Goal: Task Accomplishment & Management: Complete application form

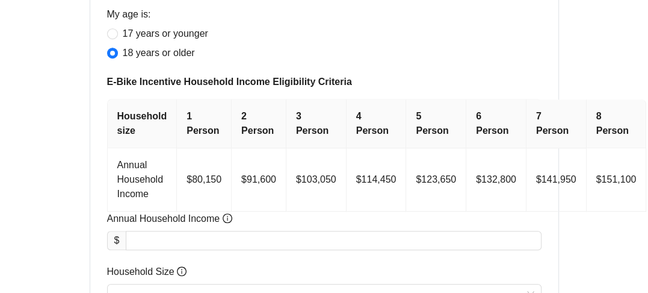
scroll to position [602, 0]
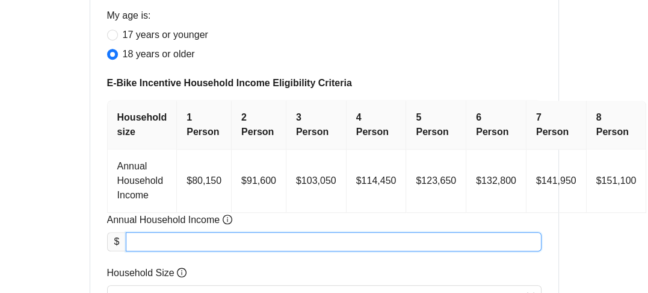
click at [141, 243] on input "Annual Household Income" at bounding box center [333, 241] width 414 height 18
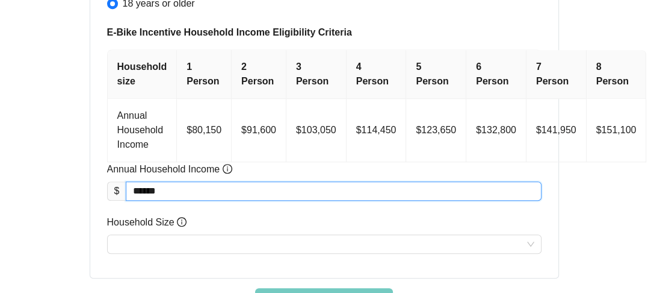
scroll to position [722, 0]
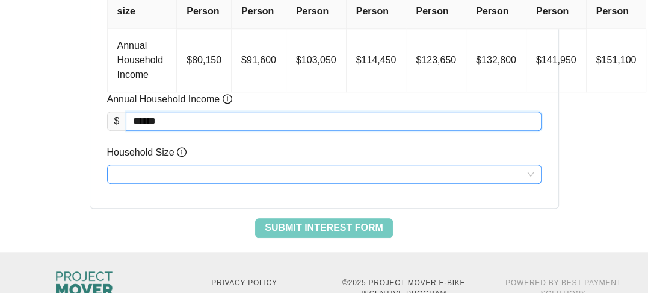
click at [132, 168] on input "Household Size" at bounding box center [324, 174] width 420 height 18
type input "********"
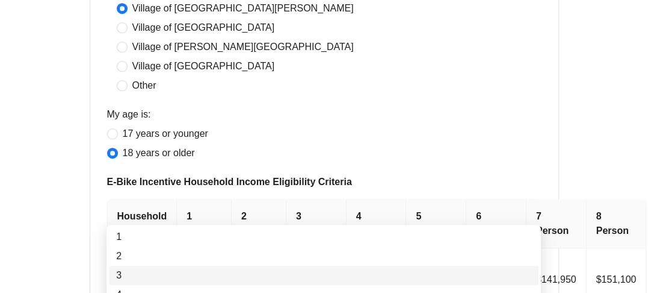
scroll to position [542, 0]
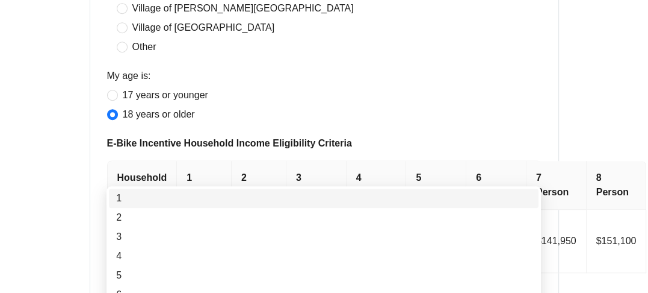
click at [188, 175] on th "1 Person" at bounding box center [204, 185] width 55 height 49
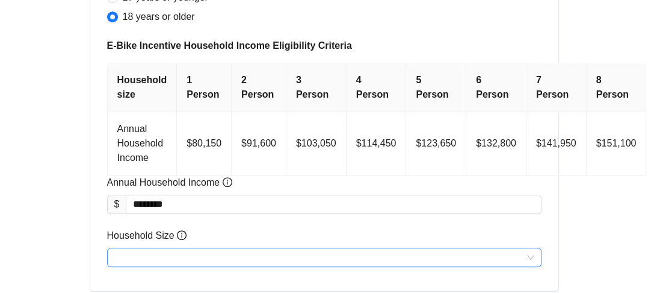
scroll to position [722, 0]
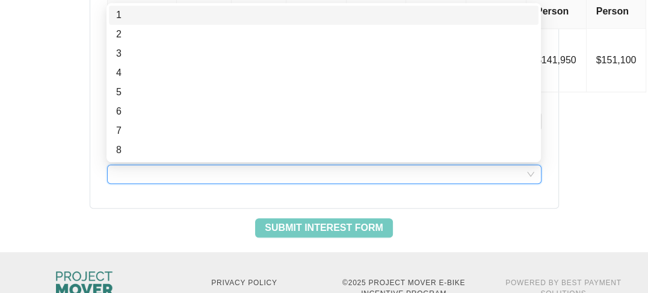
click at [123, 169] on input "Household Size" at bounding box center [324, 174] width 420 height 18
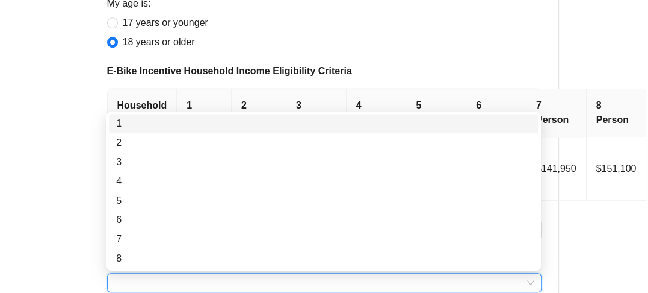
scroll to position [602, 0]
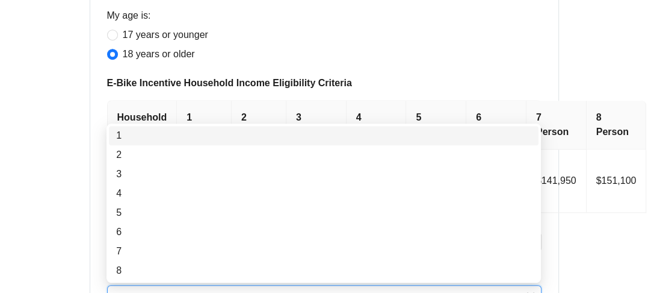
click at [119, 138] on div "1" at bounding box center [323, 135] width 415 height 14
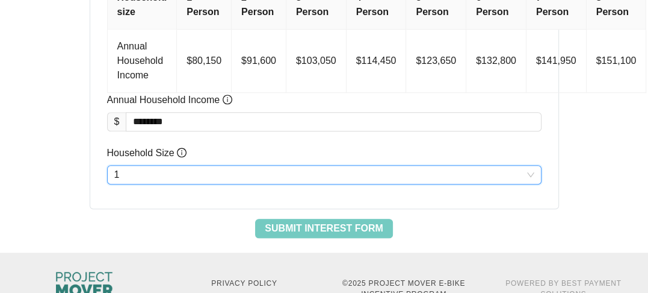
scroll to position [722, 0]
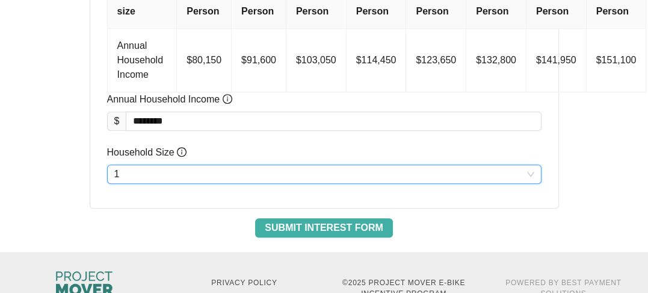
click at [276, 222] on span "Submit Interest Form" at bounding box center [324, 227] width 118 height 14
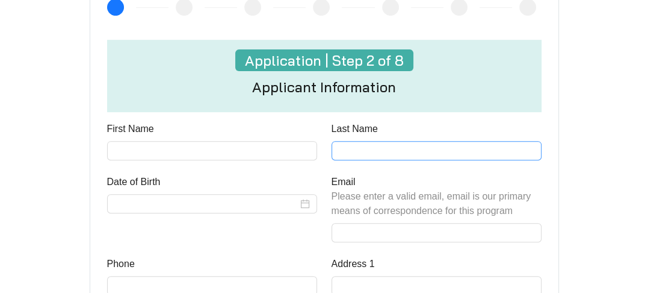
scroll to position [361, 0]
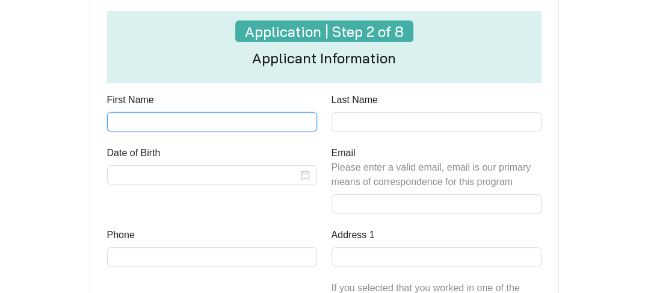
click at [140, 117] on input "First Name" at bounding box center [212, 121] width 210 height 19
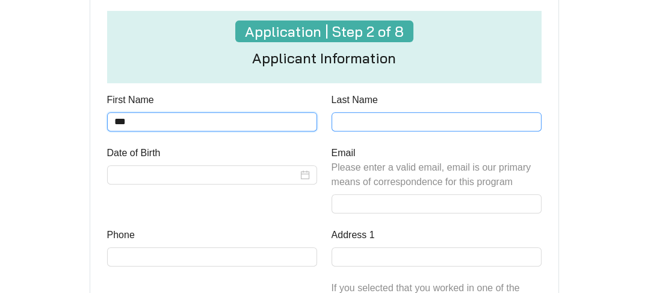
type input "***"
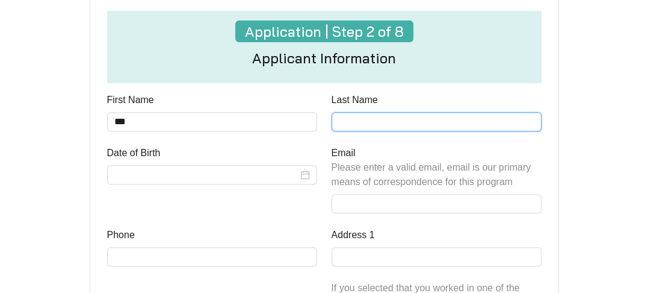
click at [365, 125] on input "Last Name" at bounding box center [437, 121] width 210 height 19
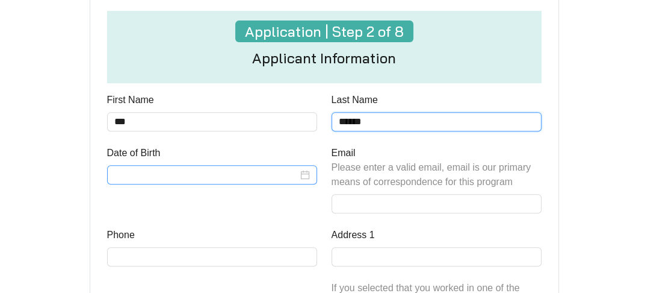
type input "******"
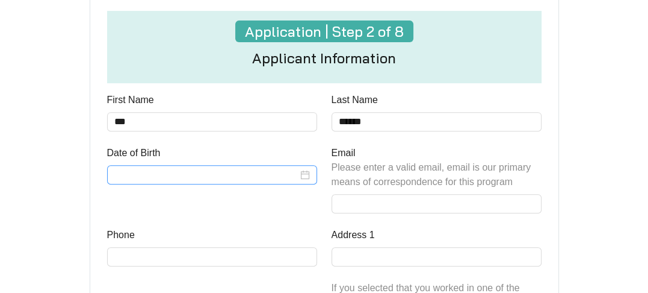
click at [123, 175] on input "Date of Birth" at bounding box center [206, 174] width 184 height 14
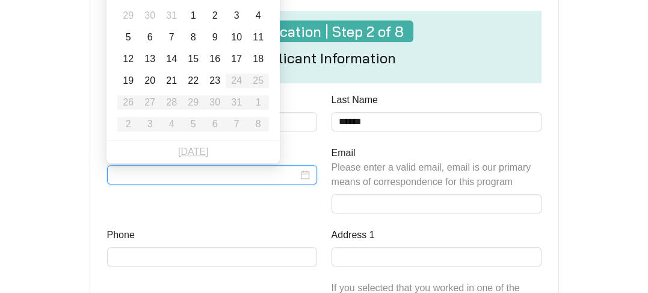
click at [303, 173] on div at bounding box center [212, 174] width 196 height 14
type input "**********"
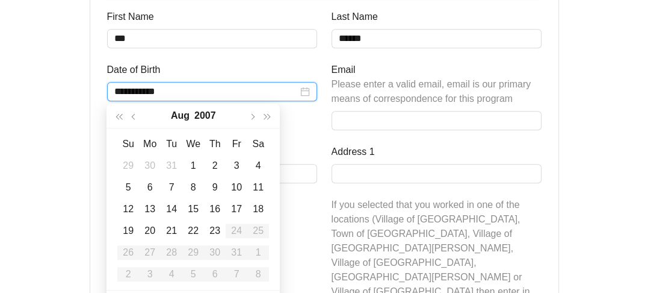
scroll to position [482, 0]
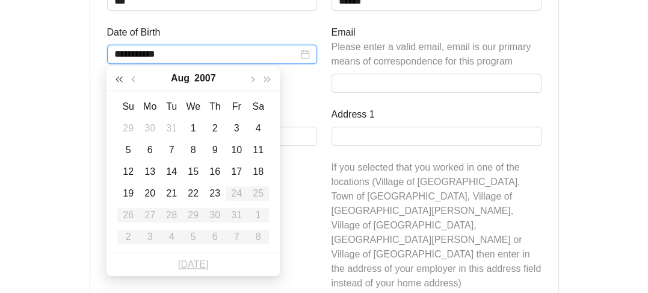
click at [119, 79] on span "button" at bounding box center [119, 79] width 6 height 6
click at [120, 79] on span "button" at bounding box center [119, 79] width 6 height 6
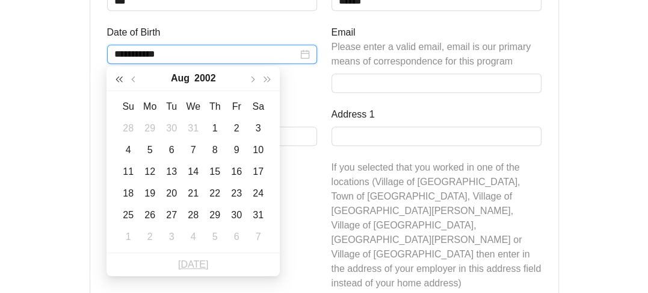
click at [120, 79] on span "button" at bounding box center [119, 79] width 6 height 6
click at [121, 78] on span "button" at bounding box center [119, 79] width 6 height 6
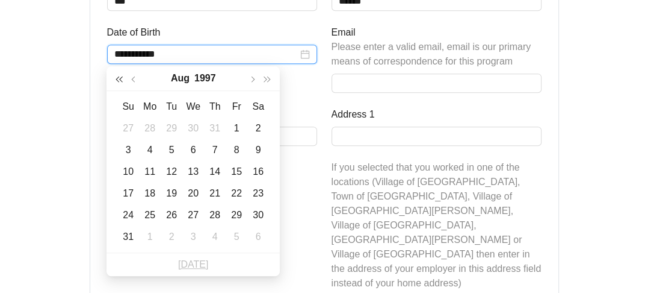
click at [121, 78] on span "button" at bounding box center [119, 79] width 6 height 6
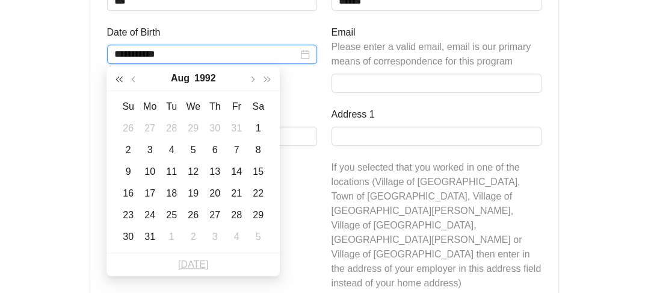
click at [121, 78] on span "button" at bounding box center [119, 79] width 6 height 6
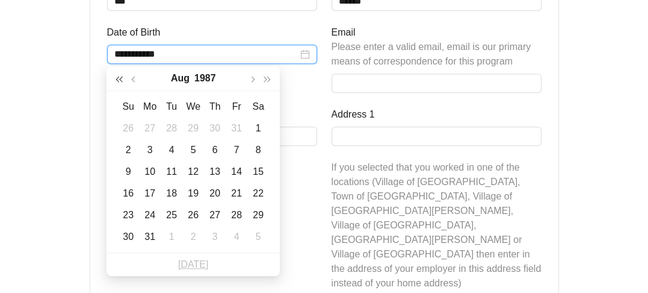
click at [121, 78] on span "button" at bounding box center [119, 79] width 6 height 6
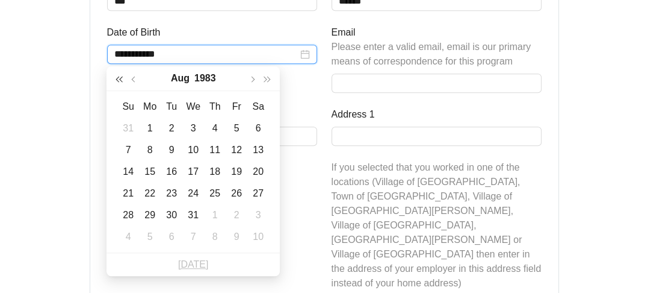
click at [121, 78] on span "button" at bounding box center [119, 79] width 6 height 6
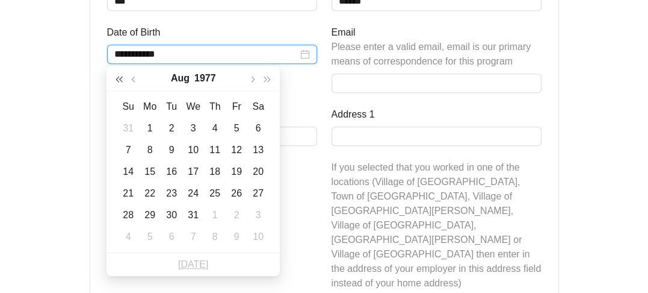
click at [121, 78] on span "button" at bounding box center [119, 79] width 6 height 6
click at [122, 78] on span "button" at bounding box center [119, 79] width 6 height 6
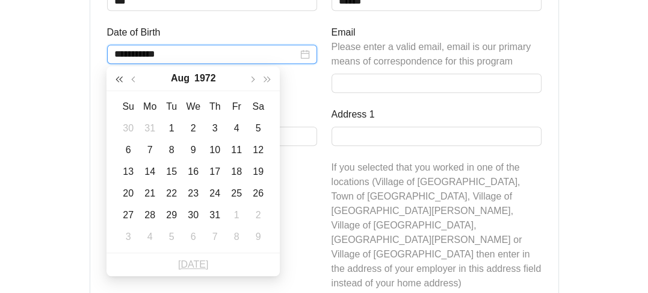
click at [122, 78] on span "button" at bounding box center [119, 79] width 6 height 6
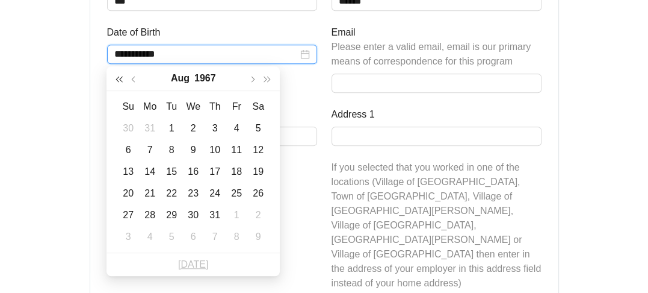
click at [122, 78] on span "button" at bounding box center [119, 79] width 6 height 6
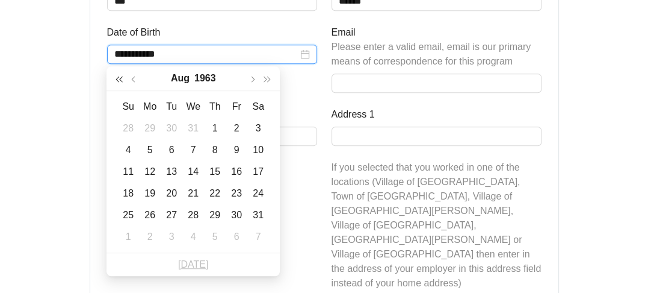
click at [122, 78] on span "button" at bounding box center [119, 79] width 6 height 6
click at [253, 81] on span "button" at bounding box center [252, 79] width 6 height 6
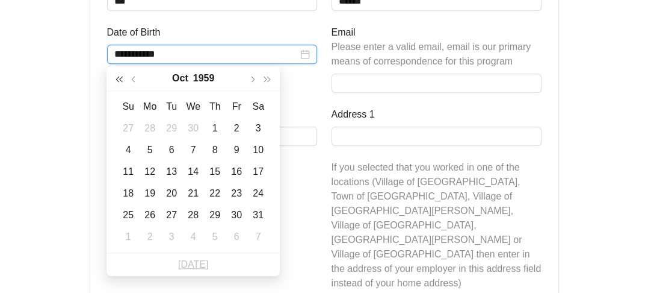
click at [120, 73] on button "button" at bounding box center [119, 78] width 16 height 24
click at [122, 79] on span "button" at bounding box center [119, 79] width 6 height 6
click at [270, 81] on button "button" at bounding box center [268, 78] width 16 height 24
click at [132, 80] on span "button" at bounding box center [135, 79] width 6 height 6
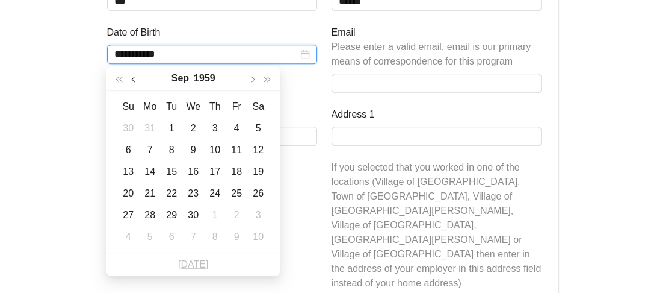
click at [132, 80] on span "button" at bounding box center [135, 79] width 6 height 6
click at [133, 80] on span "button" at bounding box center [135, 79] width 6 height 6
click at [170, 149] on div "9" at bounding box center [171, 150] width 14 height 14
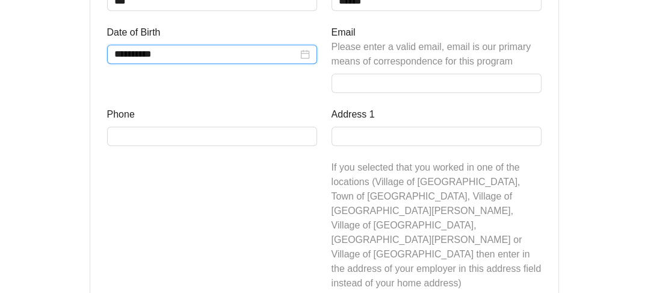
scroll to position [421, 0]
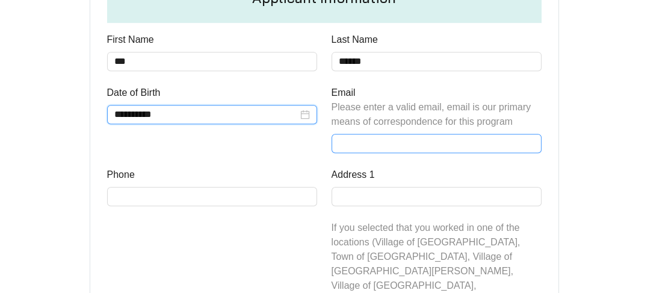
type input "**********"
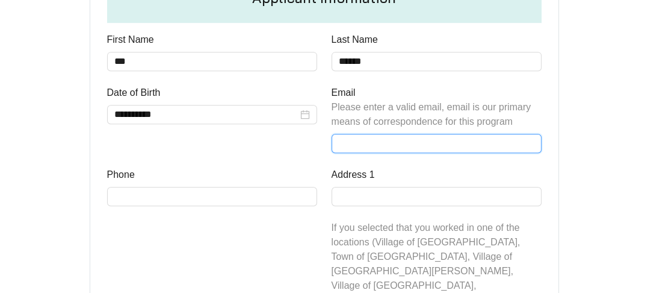
click at [366, 141] on input "Email Please enter a valid email, email is our primary means of correspondence …" at bounding box center [437, 143] width 210 height 19
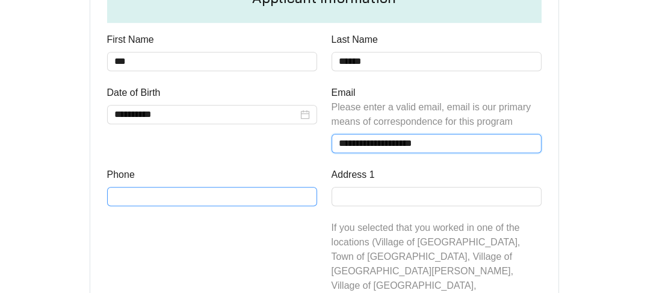
type input "**********"
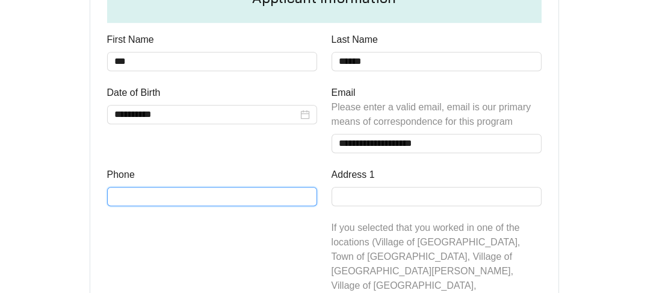
click at [175, 199] on input "Phone" at bounding box center [212, 196] width 210 height 19
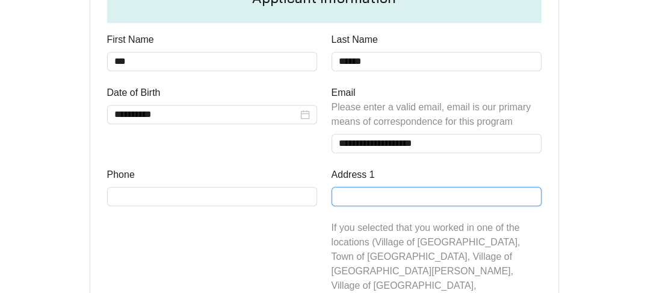
click at [340, 193] on input "Address 1" at bounding box center [437, 196] width 210 height 19
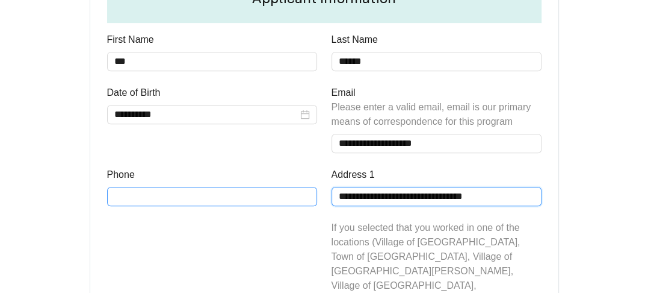
type input "**********"
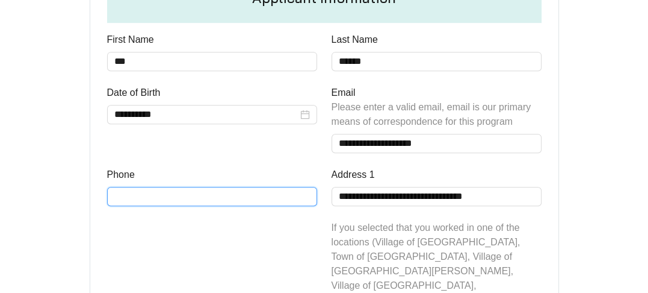
click at [132, 191] on input "Phone" at bounding box center [212, 196] width 210 height 19
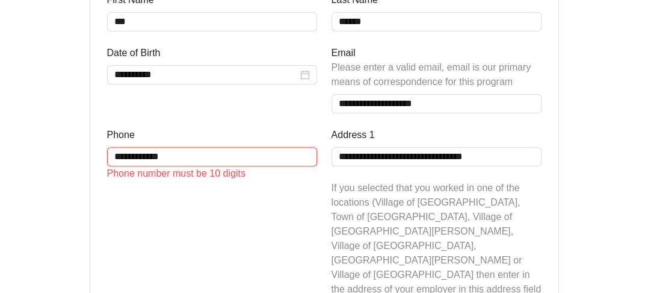
scroll to position [482, 0]
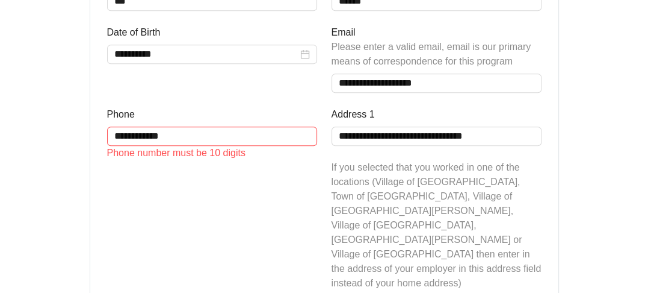
click at [192, 155] on div "Phone number must be 10 digits" at bounding box center [212, 153] width 210 height 14
click at [183, 138] on input "**********" at bounding box center [212, 135] width 210 height 19
type input "*"
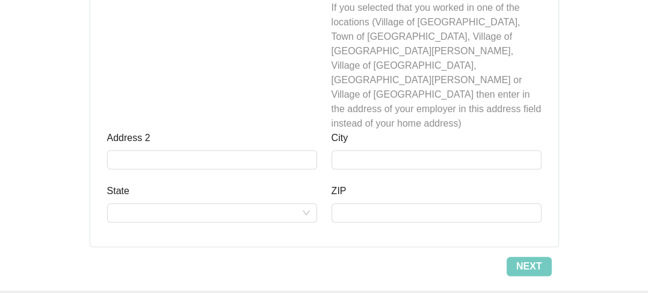
scroll to position [662, 0]
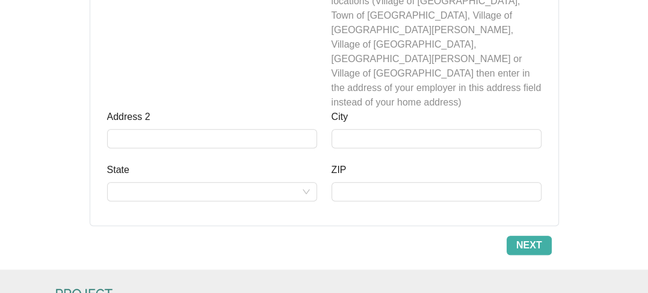
type input "**********"
click at [527, 238] on span "Next" at bounding box center [530, 245] width 26 height 14
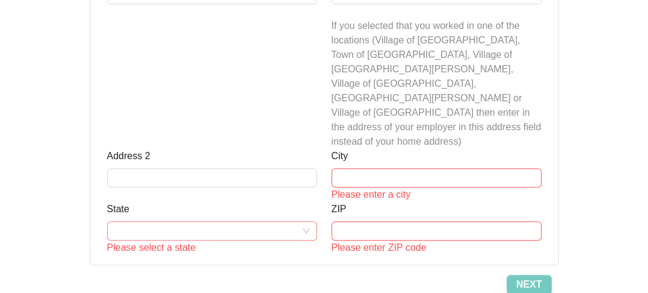
scroll to position [626, 0]
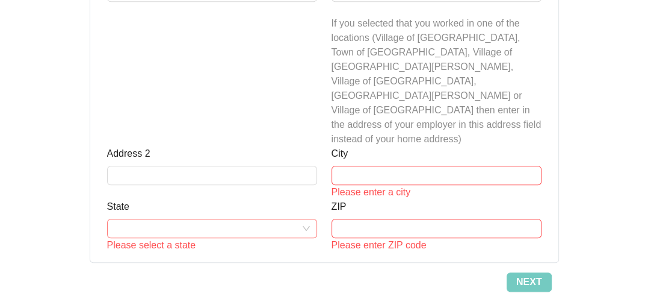
click at [303, 219] on input "State" at bounding box center [212, 228] width 196 height 18
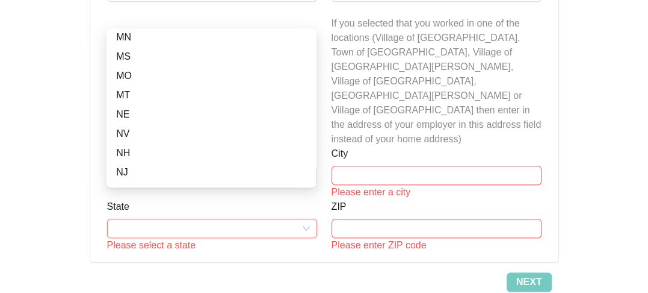
scroll to position [482, 0]
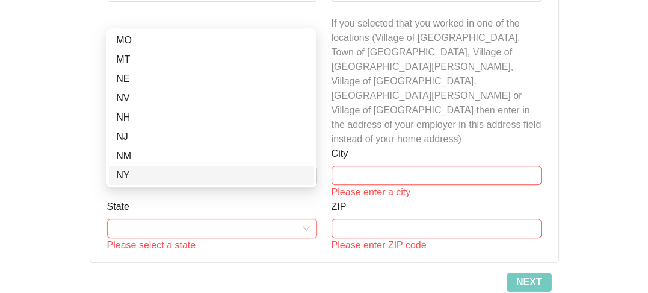
click at [214, 181] on div "NY" at bounding box center [211, 175] width 191 height 14
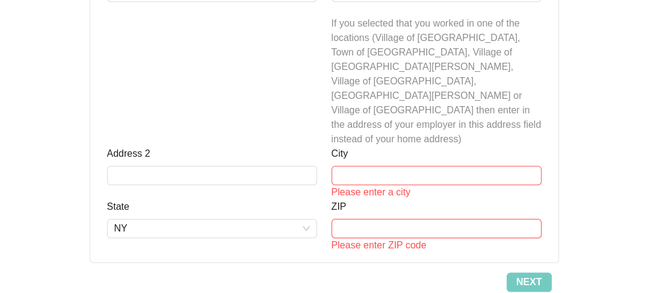
click at [396, 219] on input "ZIP" at bounding box center [437, 228] width 210 height 19
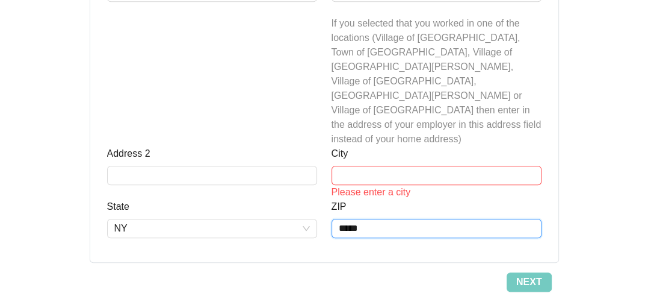
scroll to position [565, 0]
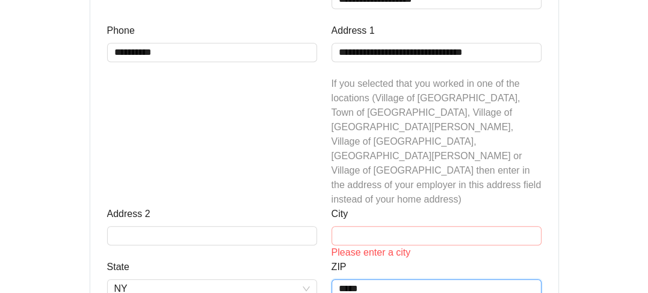
type input "*****"
click at [359, 226] on input "City" at bounding box center [437, 235] width 210 height 19
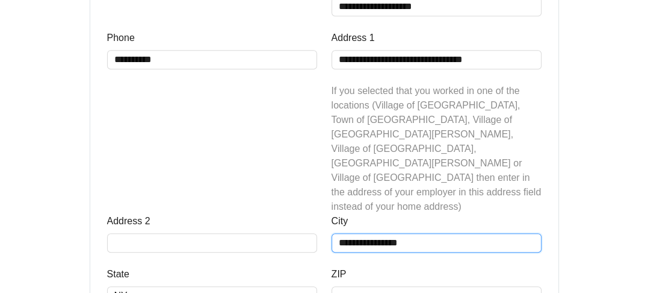
scroll to position [562, 0]
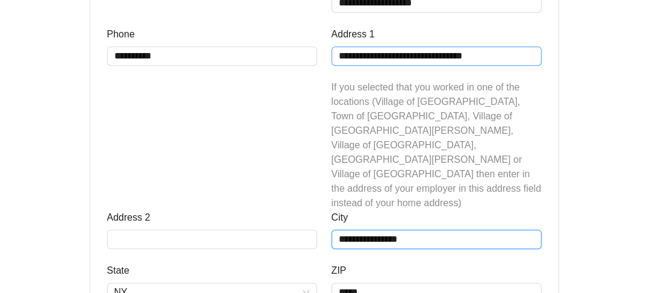
type input "**********"
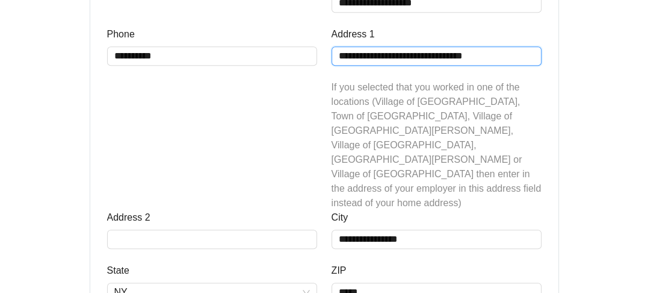
click at [501, 54] on input "**********" at bounding box center [437, 55] width 210 height 19
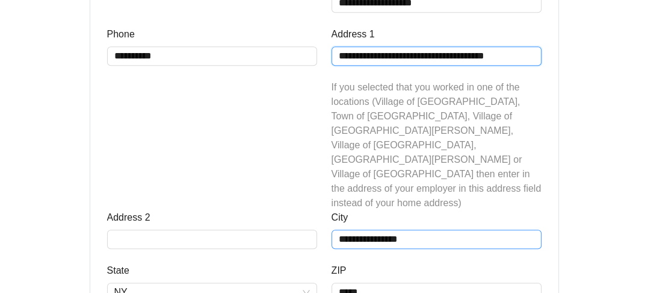
type input "**********"
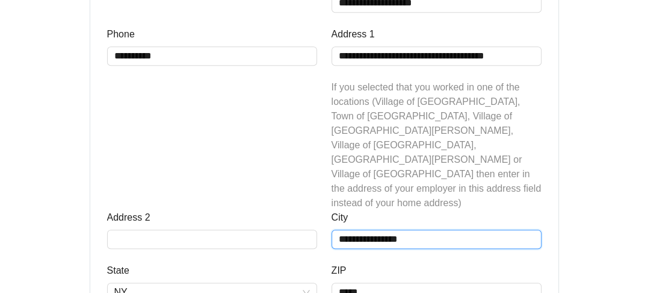
click at [421, 229] on input "**********" at bounding box center [437, 238] width 210 height 19
type input "*"
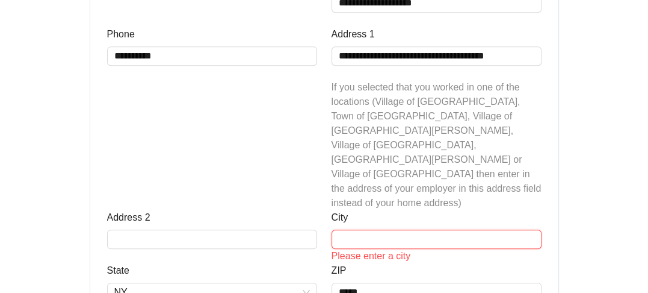
click at [364, 229] on input "City" at bounding box center [437, 238] width 210 height 19
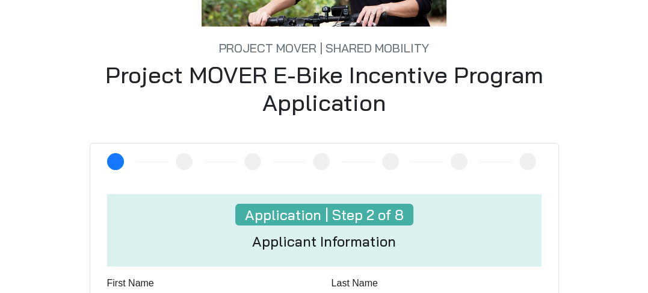
scroll to position [181, 0]
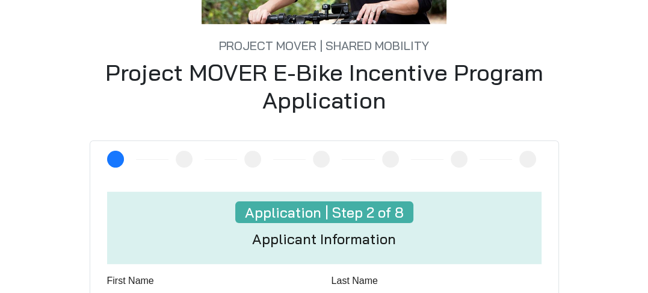
click at [108, 153] on div "2" at bounding box center [115, 159] width 17 height 17
click at [177, 164] on div "3" at bounding box center [206, 159] width 61 height 17
click at [191, 158] on div "3" at bounding box center [184, 159] width 17 height 17
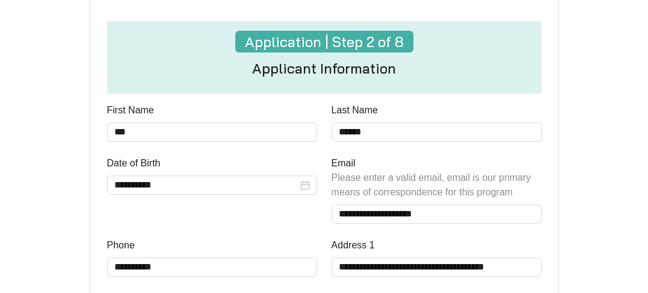
scroll to position [361, 0]
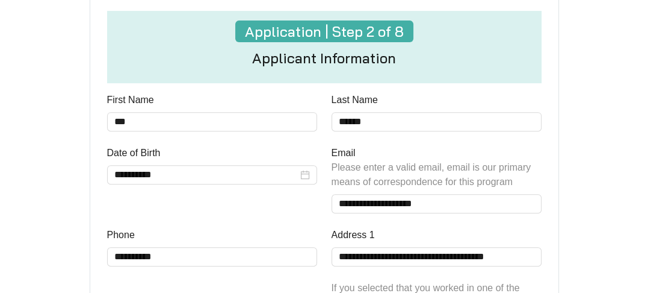
click at [344, 34] on h4 "Application | Step 2 of 8" at bounding box center [324, 31] width 178 height 22
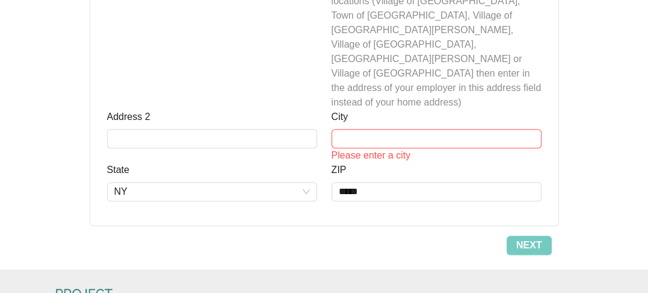
scroll to position [682, 0]
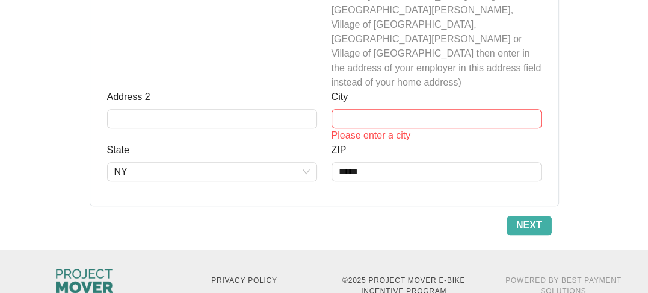
click at [532, 218] on span "Next" at bounding box center [530, 225] width 26 height 14
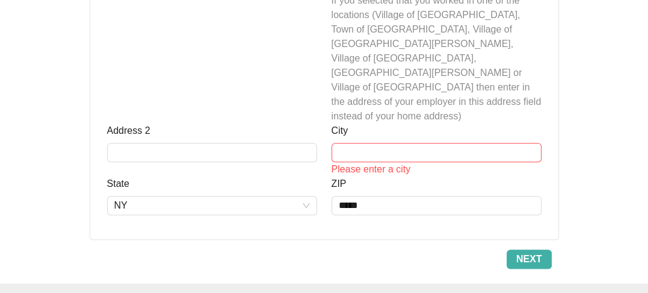
scroll to position [626, 0]
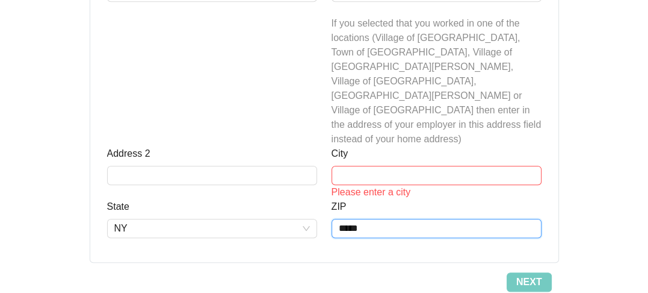
click at [533, 219] on input "*****" at bounding box center [437, 228] width 210 height 19
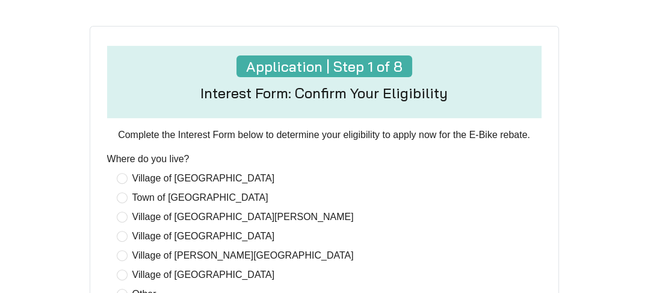
scroll to position [301, 0]
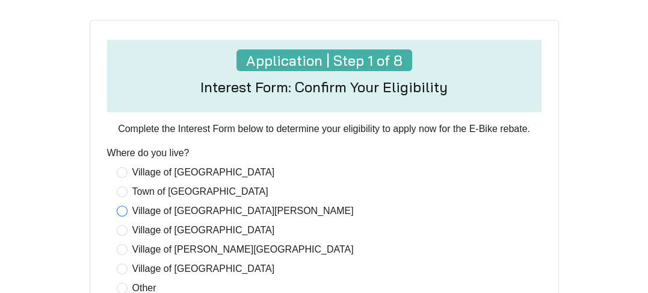
click at [241, 211] on span "Village of [GEOGRAPHIC_DATA][PERSON_NAME]" at bounding box center [243, 210] width 231 height 14
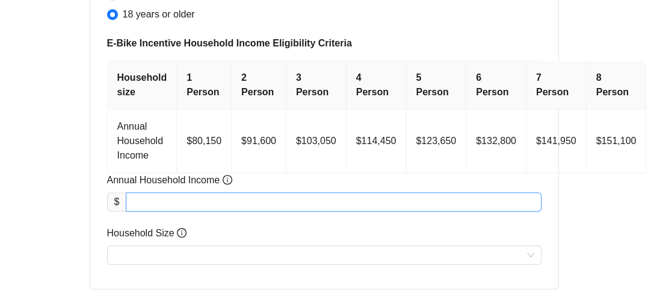
scroll to position [662, 0]
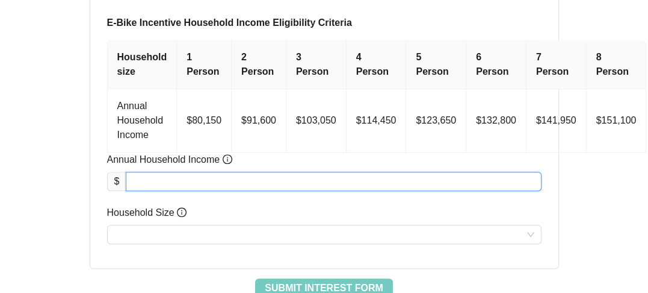
click at [135, 181] on input "Annual Household Income" at bounding box center [333, 181] width 414 height 18
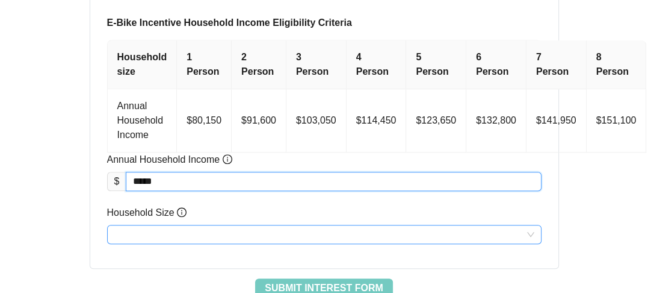
click at [123, 233] on input "Household Size" at bounding box center [324, 234] width 420 height 18
type input "********"
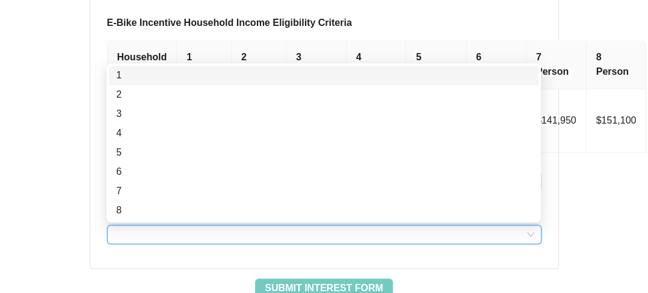
click at [111, 85] on div "1 2 3 4 5 6 7 8" at bounding box center [324, 143] width 430 height 154
click at [118, 73] on div "1" at bounding box center [323, 75] width 415 height 14
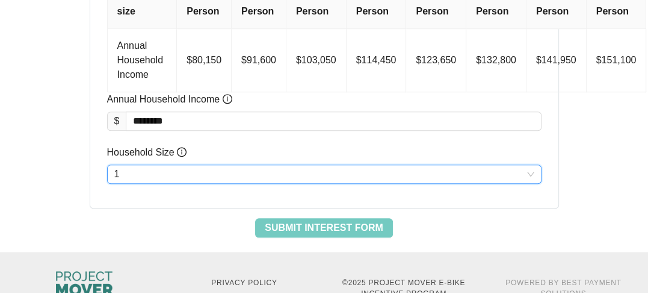
scroll to position [754, 0]
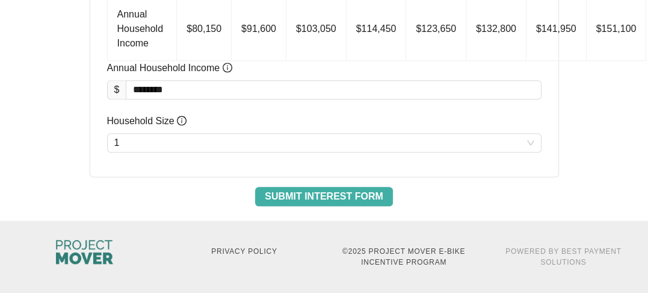
click at [344, 194] on span "Submit Interest Form" at bounding box center [324, 196] width 118 height 14
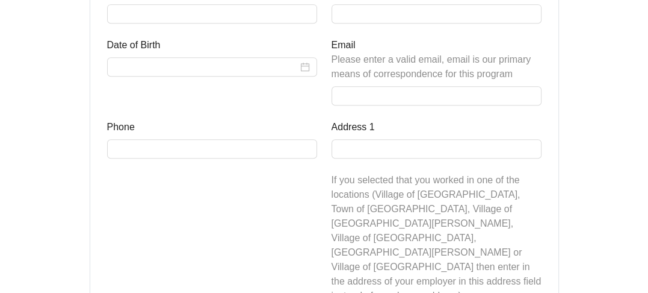
scroll to position [441, 0]
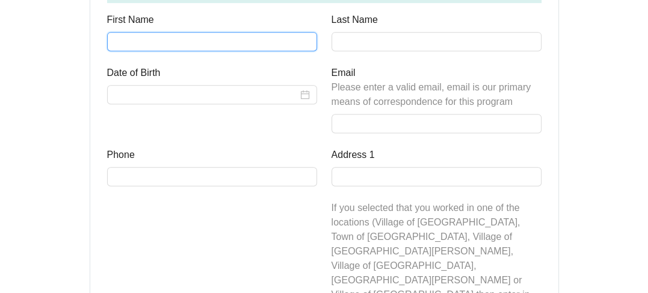
click at [131, 46] on input "First Name" at bounding box center [212, 41] width 210 height 19
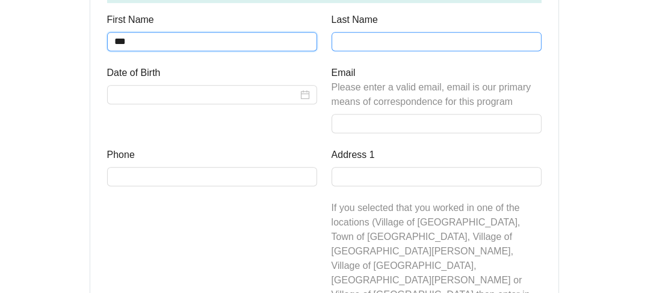
type input "***"
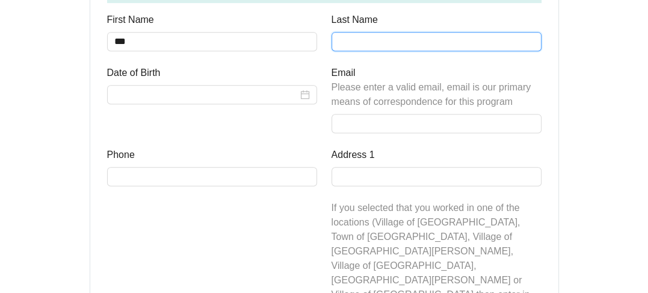
click at [350, 36] on input "Last Name" at bounding box center [437, 41] width 210 height 19
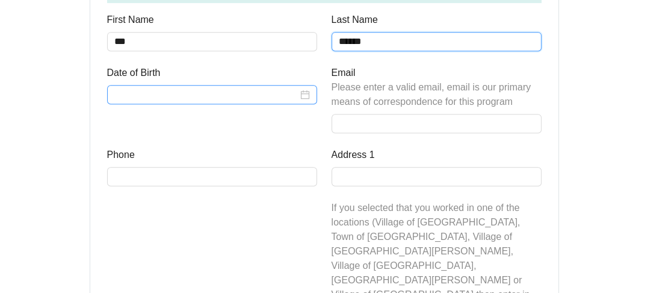
type input "******"
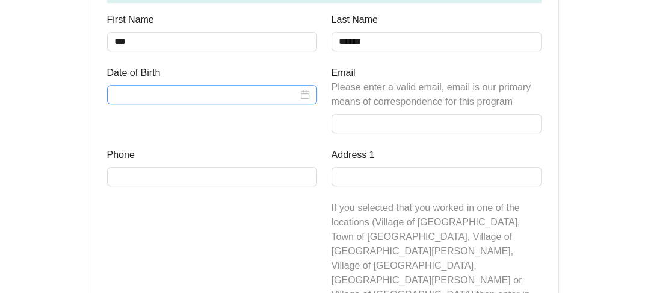
click at [140, 93] on input "Date of Birth" at bounding box center [206, 94] width 184 height 14
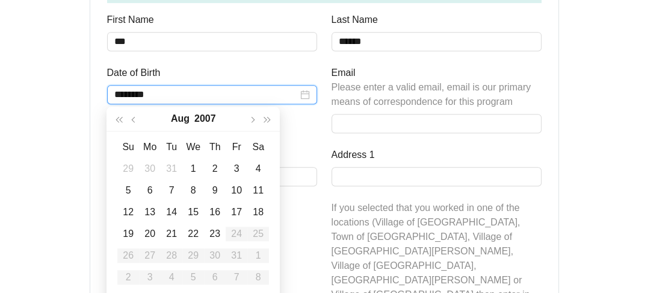
click at [304, 93] on div "********" at bounding box center [212, 94] width 196 height 14
click at [119, 122] on span "button" at bounding box center [119, 120] width 6 height 6
click at [119, 120] on span "button" at bounding box center [119, 120] width 6 height 6
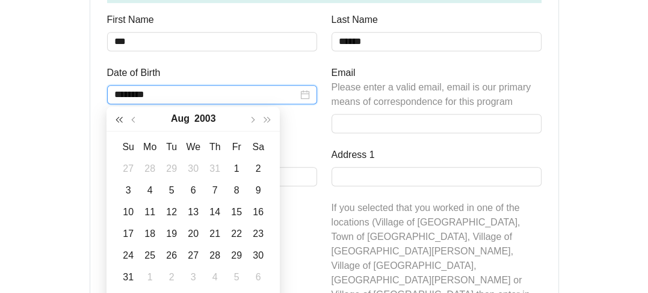
click at [119, 120] on span "button" at bounding box center [119, 120] width 6 height 6
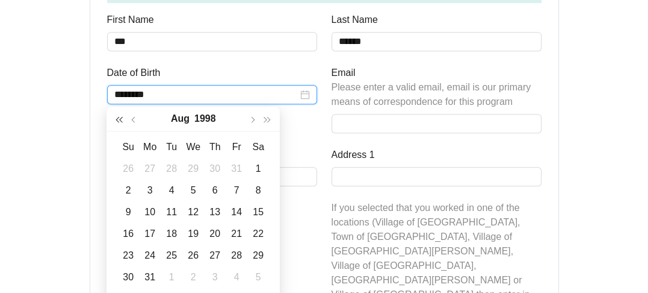
click at [119, 120] on span "button" at bounding box center [119, 120] width 6 height 6
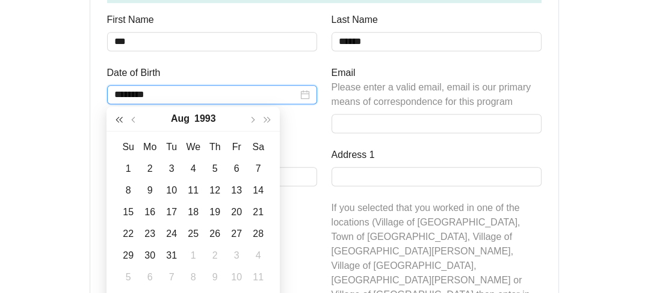
click at [119, 120] on span "button" at bounding box center [119, 120] width 6 height 6
click at [120, 120] on span "button" at bounding box center [119, 120] width 6 height 6
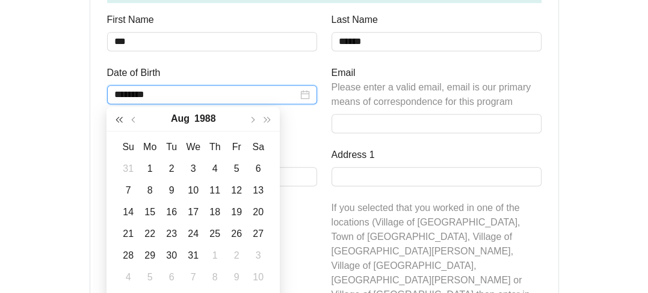
click at [120, 120] on span "button" at bounding box center [119, 120] width 6 height 6
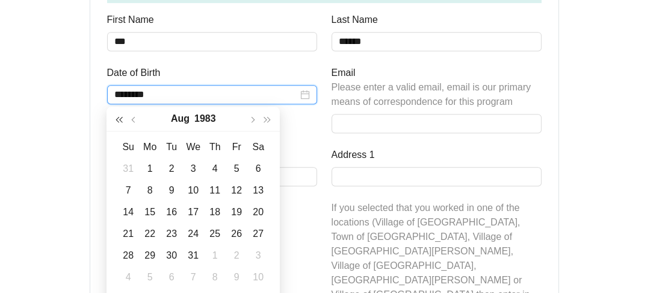
click at [120, 119] on span "button" at bounding box center [119, 120] width 6 height 6
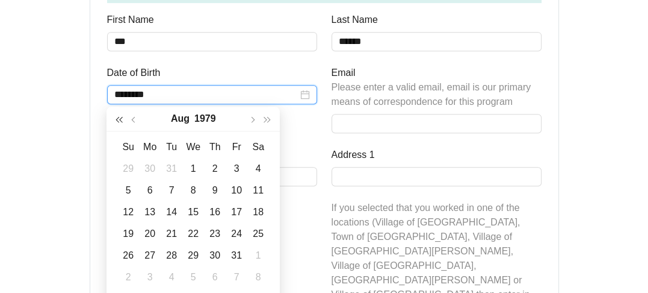
click at [120, 119] on span "button" at bounding box center [119, 120] width 6 height 6
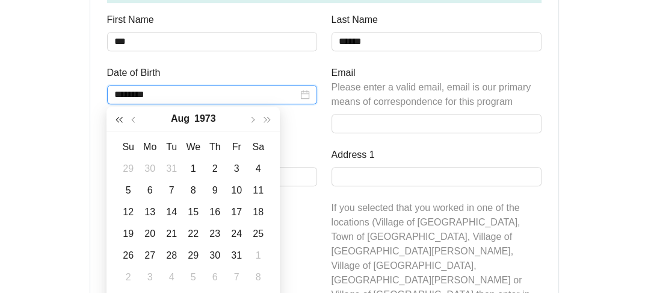
click at [120, 119] on span "button" at bounding box center [119, 120] width 6 height 6
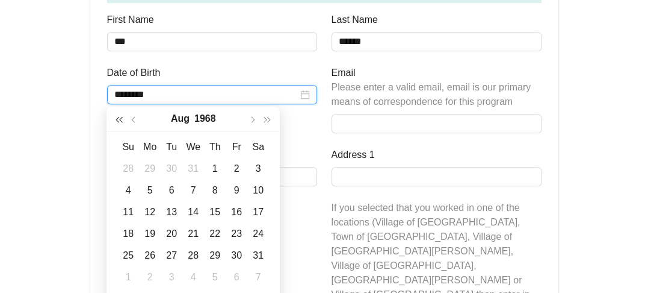
click at [120, 119] on span "button" at bounding box center [119, 120] width 6 height 6
click at [120, 118] on span "button" at bounding box center [119, 120] width 6 height 6
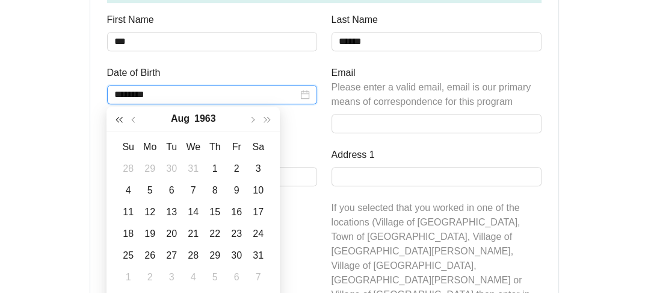
click at [120, 118] on span "button" at bounding box center [119, 120] width 6 height 6
click at [131, 120] on button "button" at bounding box center [135, 119] width 16 height 24
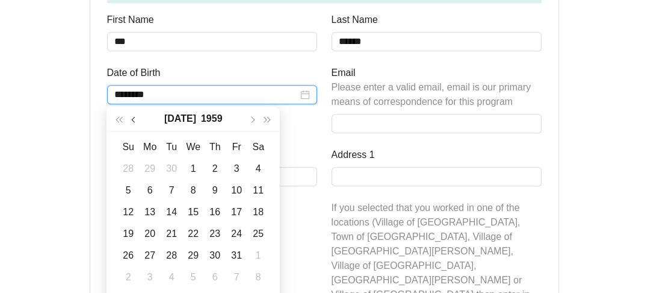
click at [131, 120] on button "button" at bounding box center [135, 119] width 16 height 24
type input "**********"
click at [167, 185] on div "9" at bounding box center [171, 190] width 14 height 14
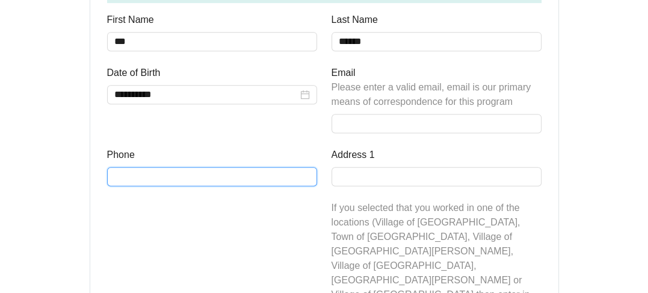
click at [147, 172] on input "Phone" at bounding box center [212, 176] width 210 height 19
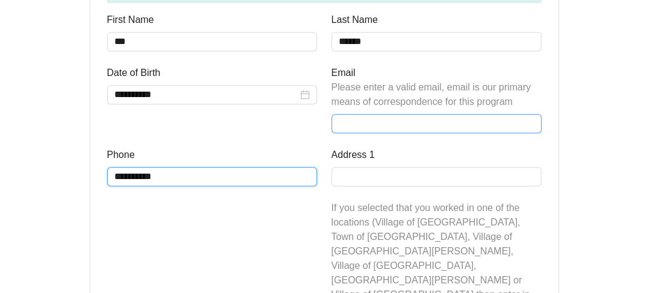
type input "**********"
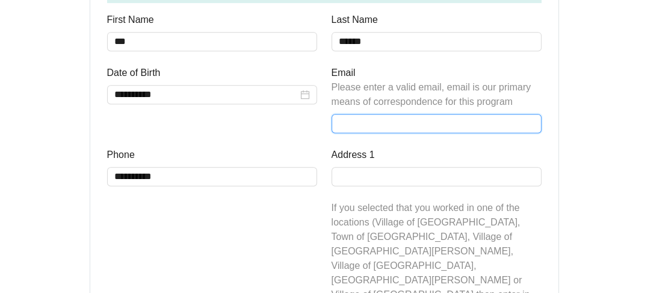
click at [344, 119] on input "Email Please enter a valid email, email is our primary means of correspondence …" at bounding box center [437, 123] width 210 height 19
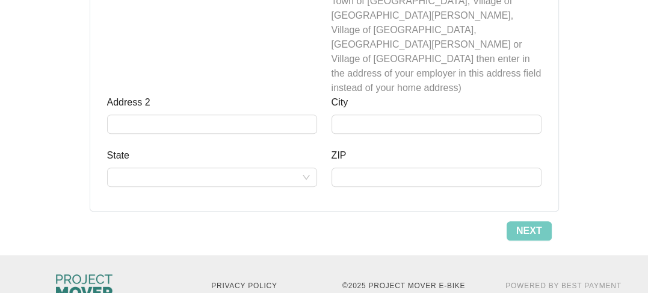
scroll to position [682, 0]
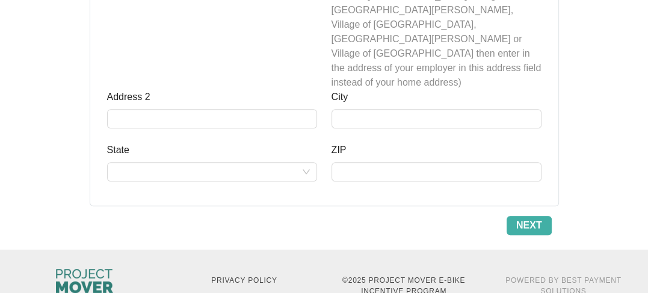
type input "**********"
click at [536, 218] on span "Next" at bounding box center [530, 225] width 26 height 14
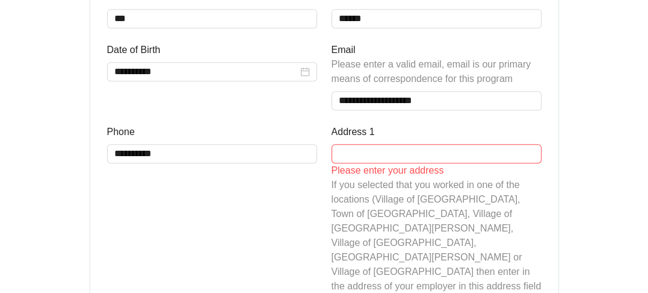
scroll to position [471, 0]
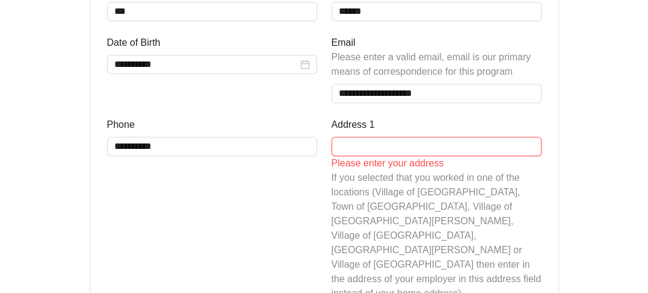
click at [340, 143] on input "Address 1" at bounding box center [437, 146] width 210 height 19
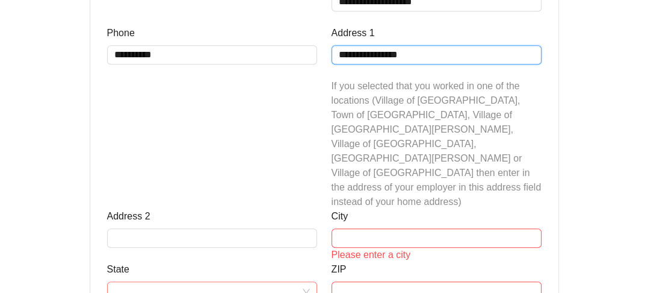
scroll to position [592, 0]
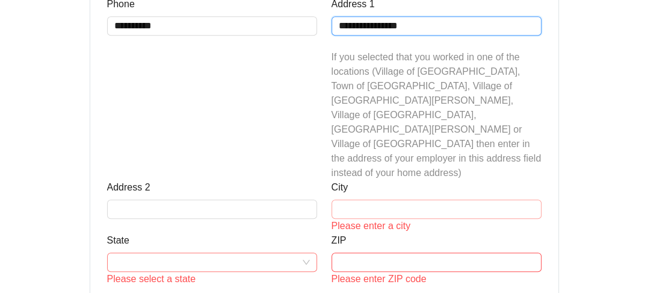
type input "**********"
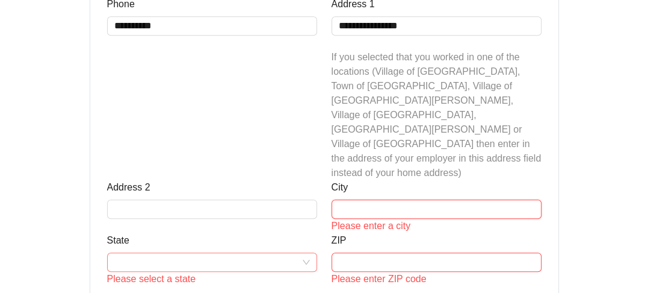
click at [368, 199] on input "City" at bounding box center [437, 208] width 210 height 19
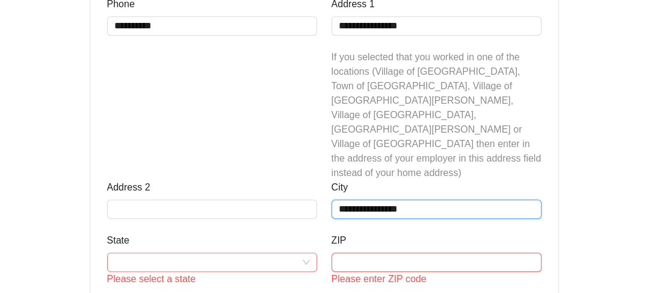
type input "**********"
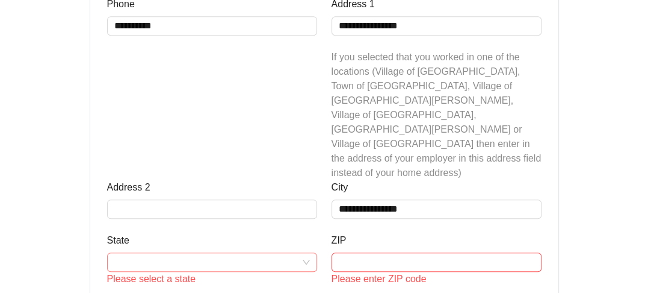
click at [163, 253] on input "State" at bounding box center [212, 262] width 196 height 18
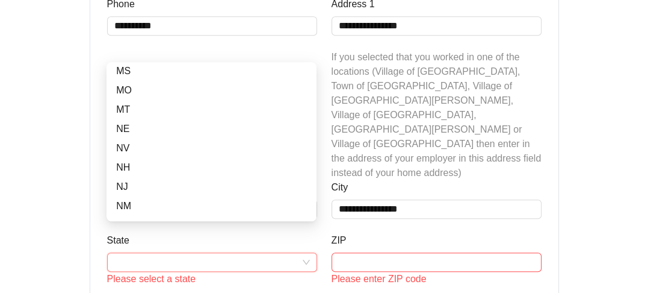
scroll to position [482, 0]
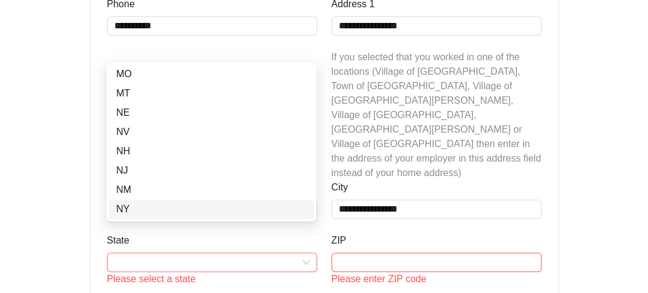
click at [122, 209] on div "NY" at bounding box center [211, 209] width 191 height 14
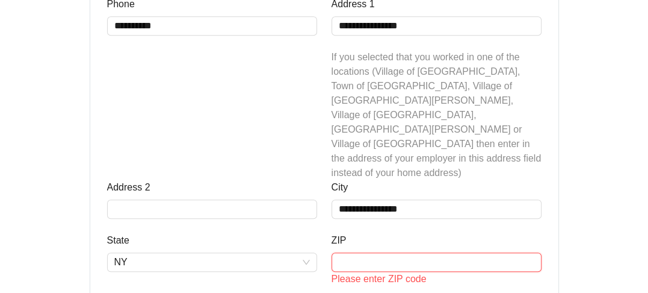
click at [364, 252] on input "ZIP" at bounding box center [437, 261] width 210 height 19
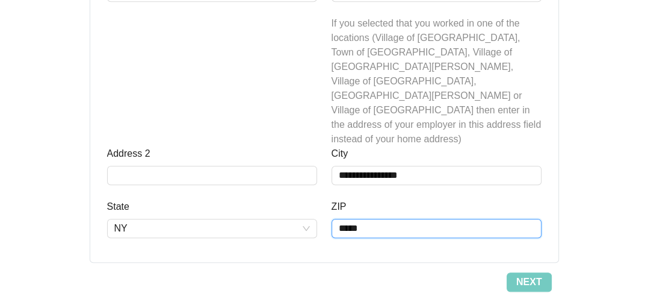
scroll to position [682, 0]
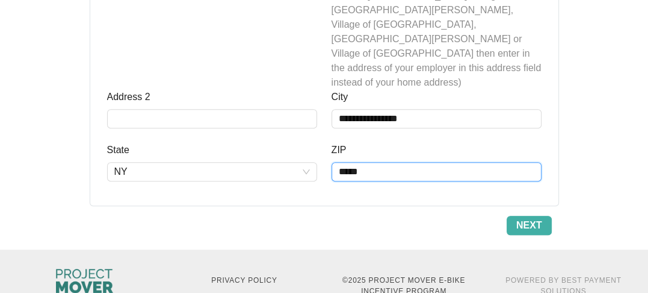
type input "*****"
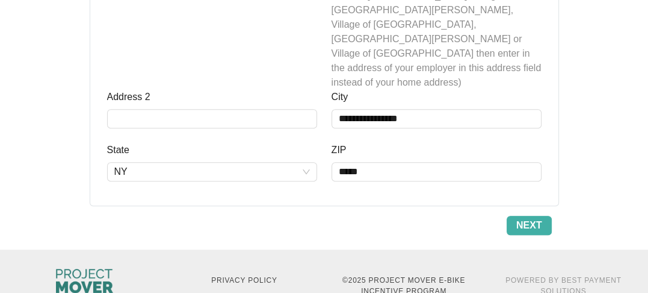
click at [528, 218] on span "Next" at bounding box center [530, 225] width 26 height 14
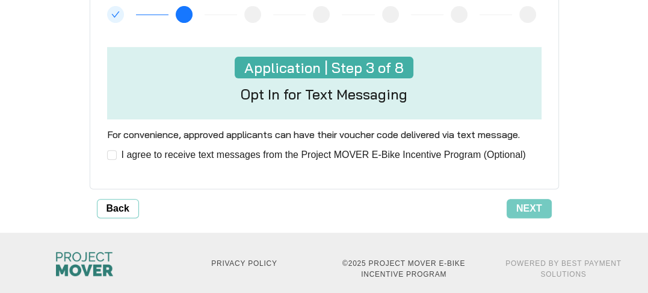
scroll to position [337, 0]
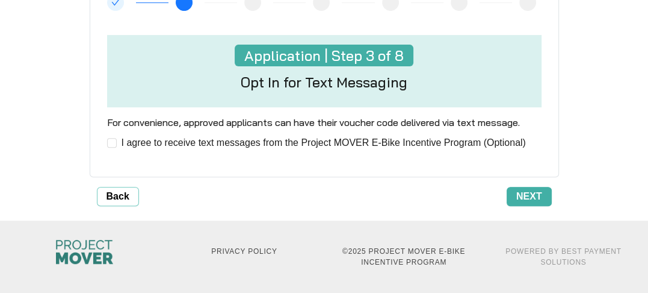
click at [533, 197] on span "Next" at bounding box center [530, 196] width 26 height 14
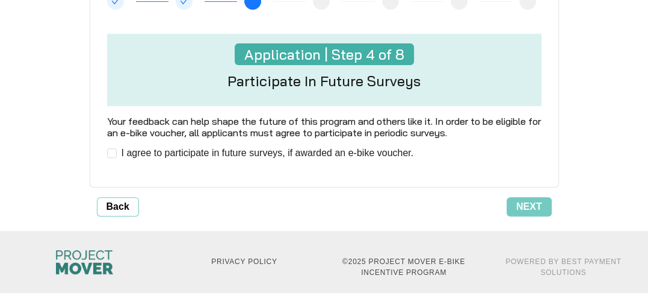
scroll to position [349, 0]
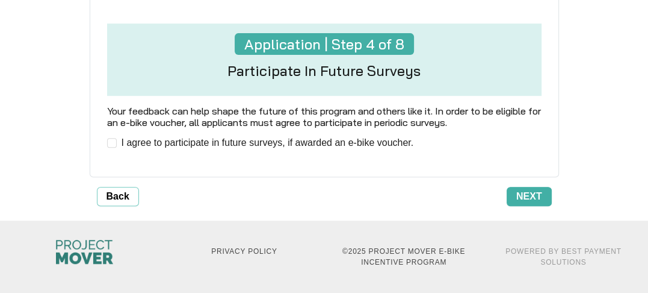
click at [529, 191] on span "Next" at bounding box center [530, 196] width 26 height 14
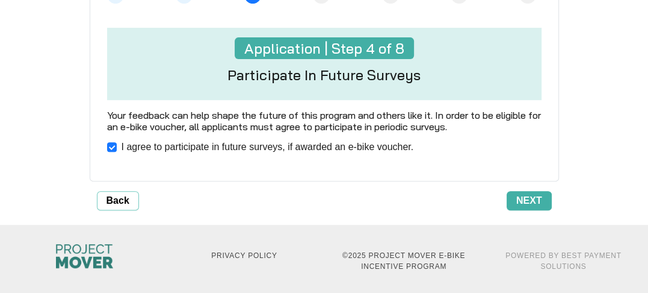
click at [527, 193] on span "Next" at bounding box center [530, 200] width 26 height 14
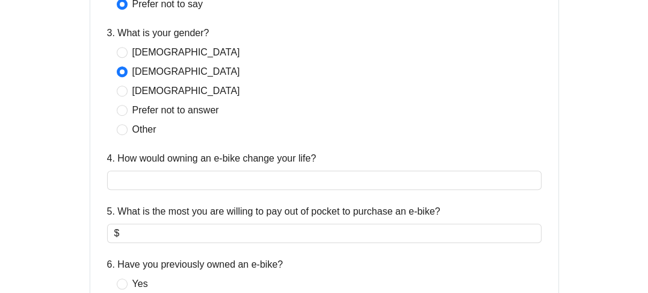
scroll to position [662, 0]
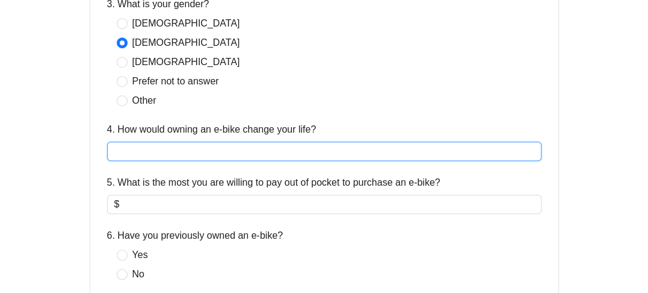
click at [128, 152] on input "4. How would owning an e-bike change your life?" at bounding box center [324, 150] width 435 height 19
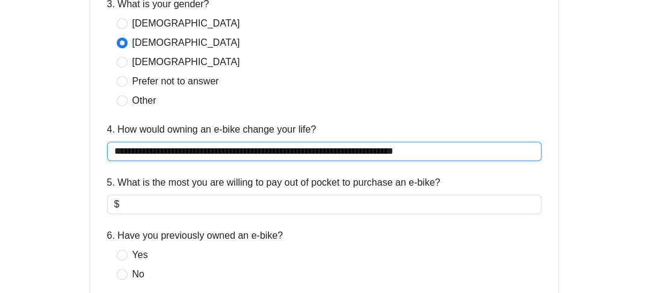
click at [299, 151] on input "**********" at bounding box center [324, 150] width 435 height 19
click at [441, 152] on input "**********" at bounding box center [324, 150] width 435 height 19
type input "**********"
